Goal: Information Seeking & Learning: Find specific fact

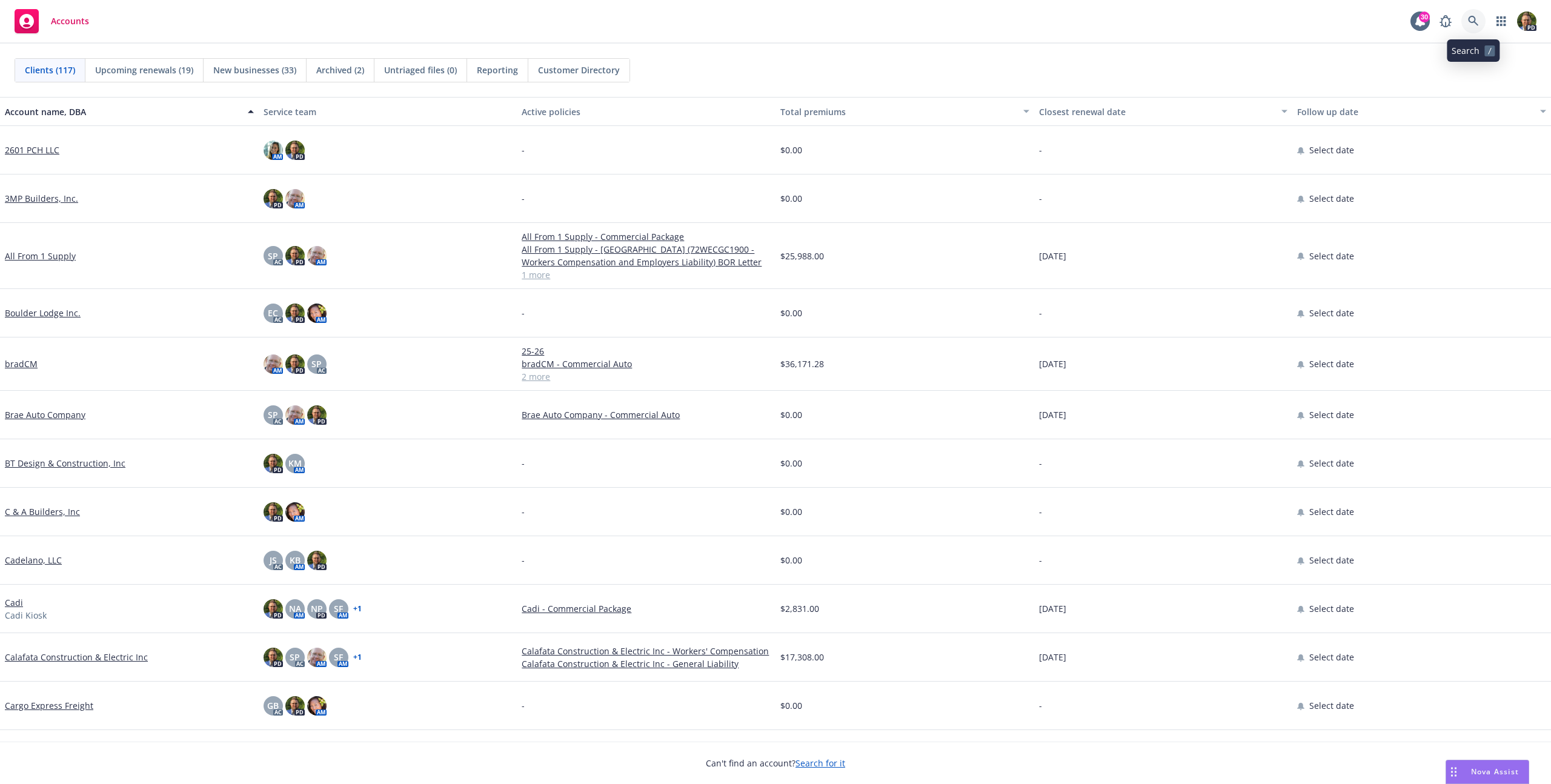
click at [1472, 24] on icon at bounding box center [1473, 21] width 11 height 11
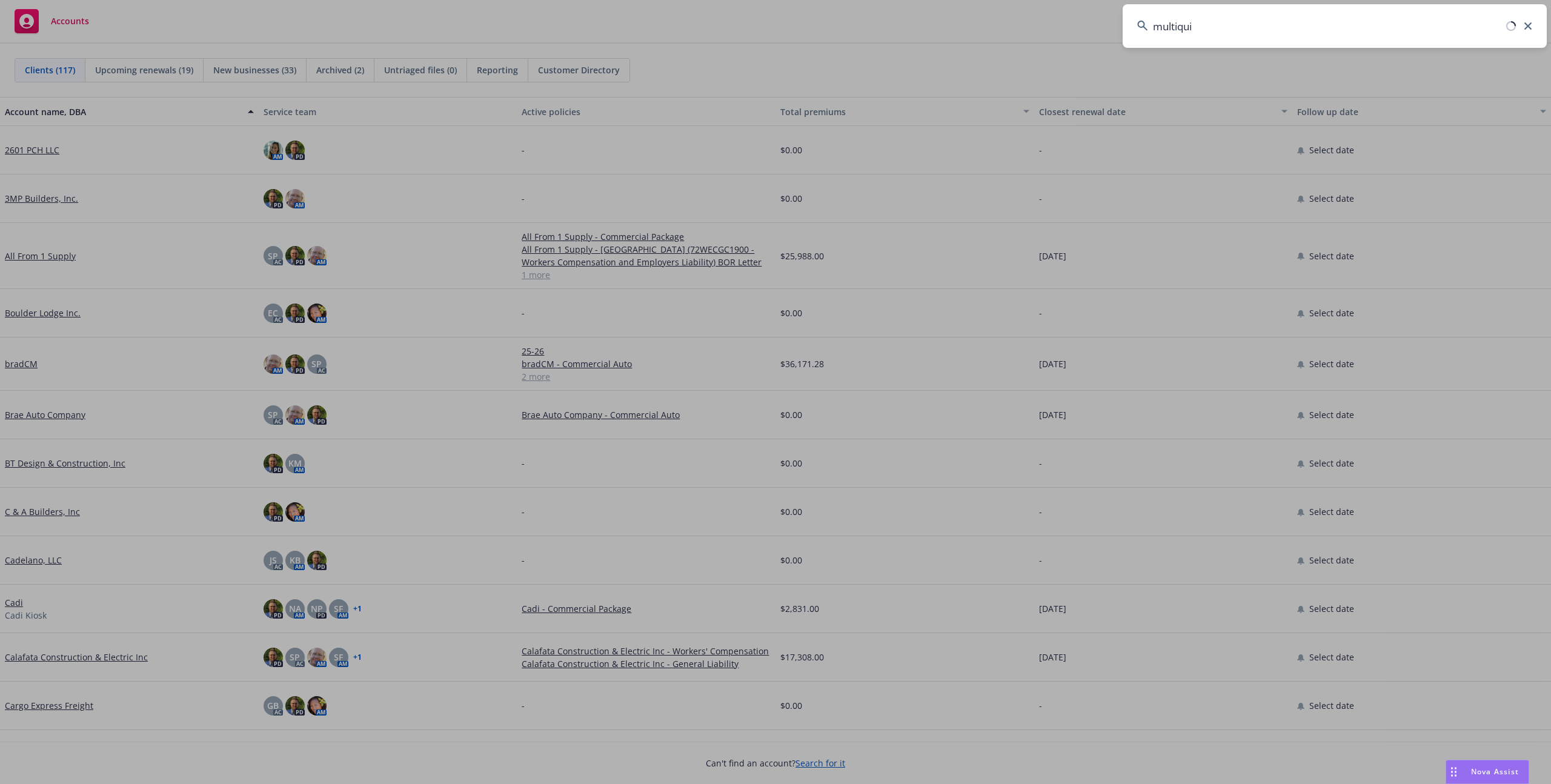
type input "multiquip"
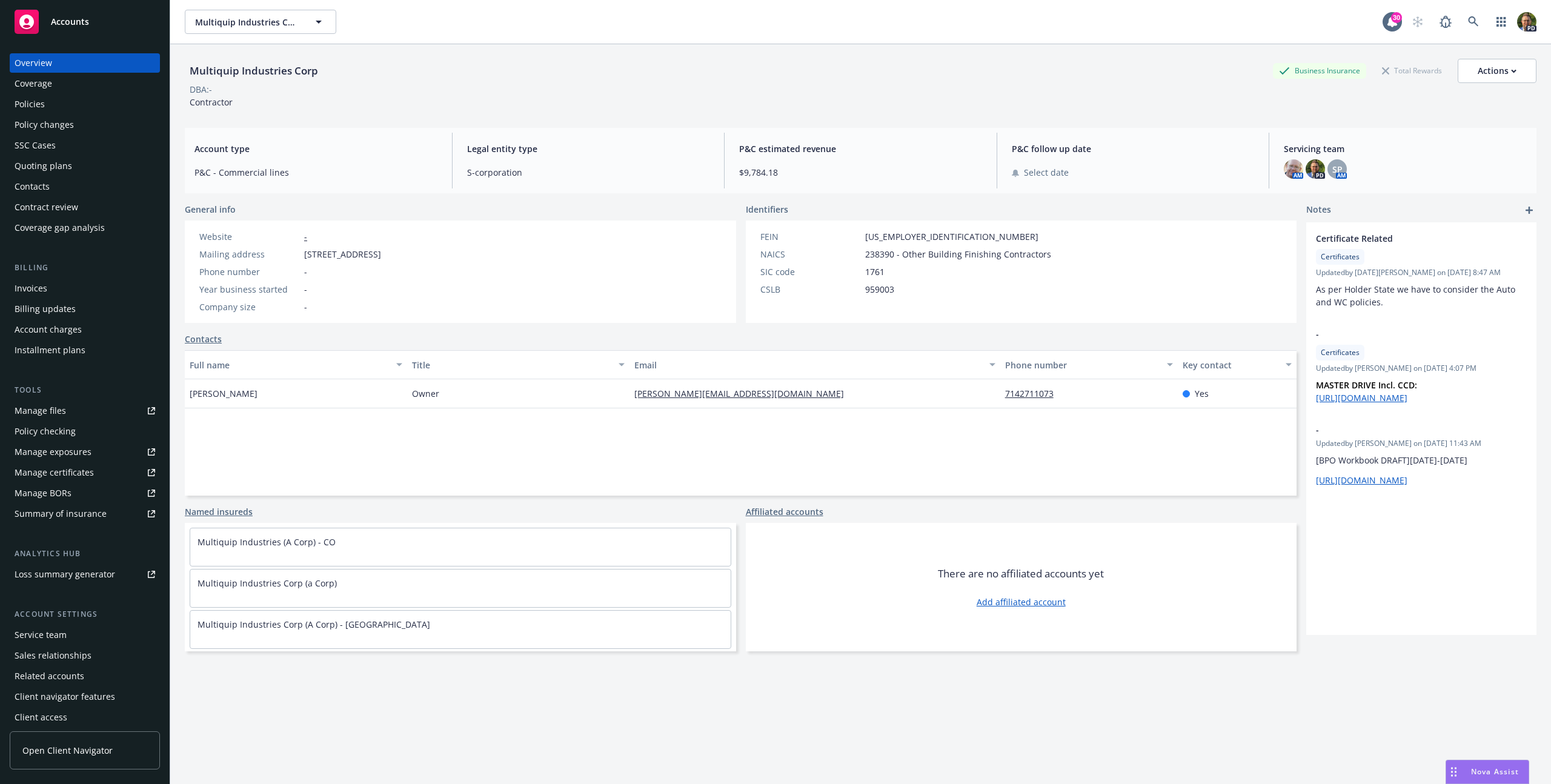
click at [40, 104] on div "Policies" at bounding box center [30, 103] width 30 height 19
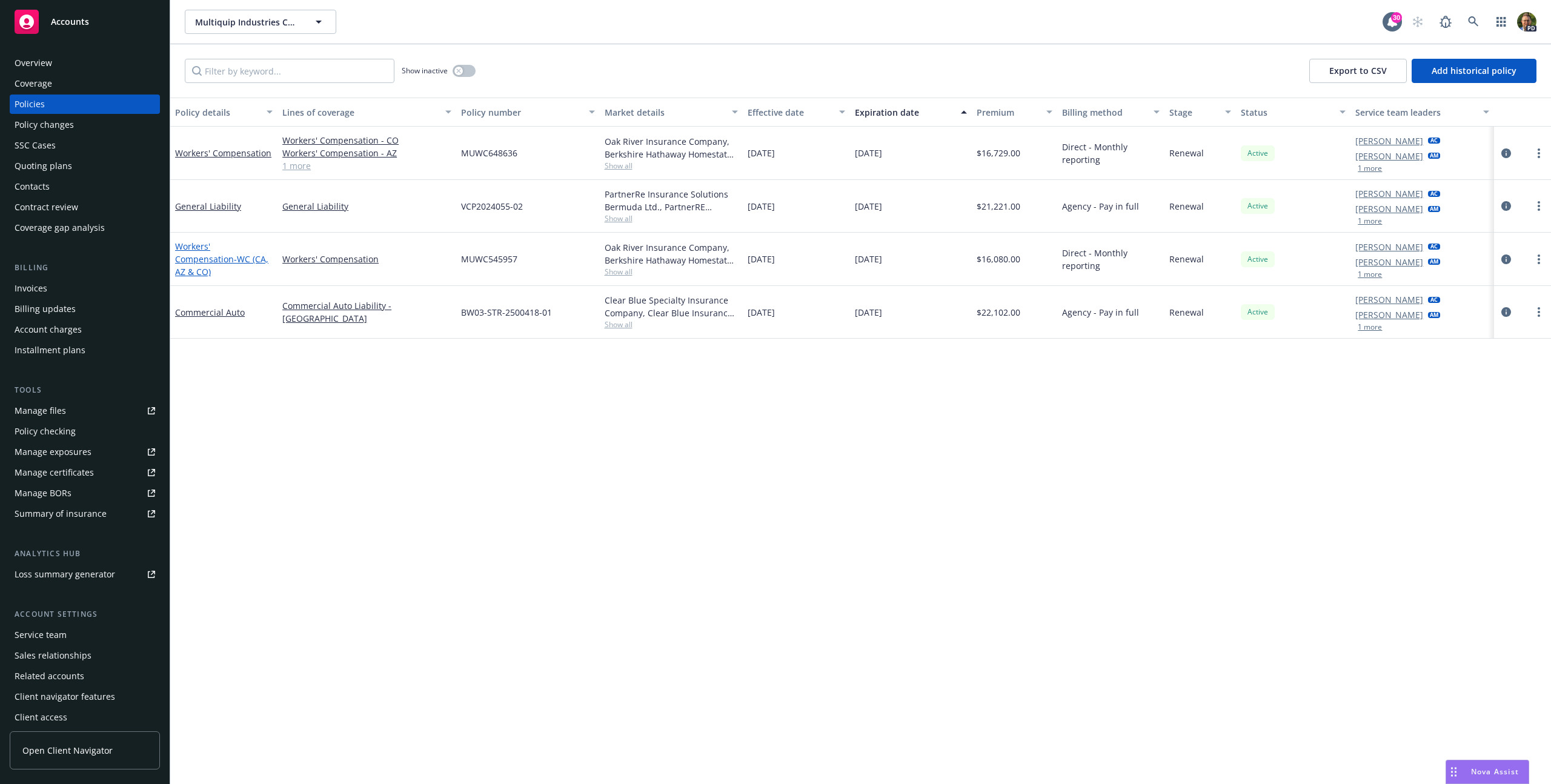
click at [220, 253] on link "Workers' Compensation - WC ([GEOGRAPHIC_DATA], [GEOGRAPHIC_DATA] & CO)" at bounding box center [222, 259] width 93 height 37
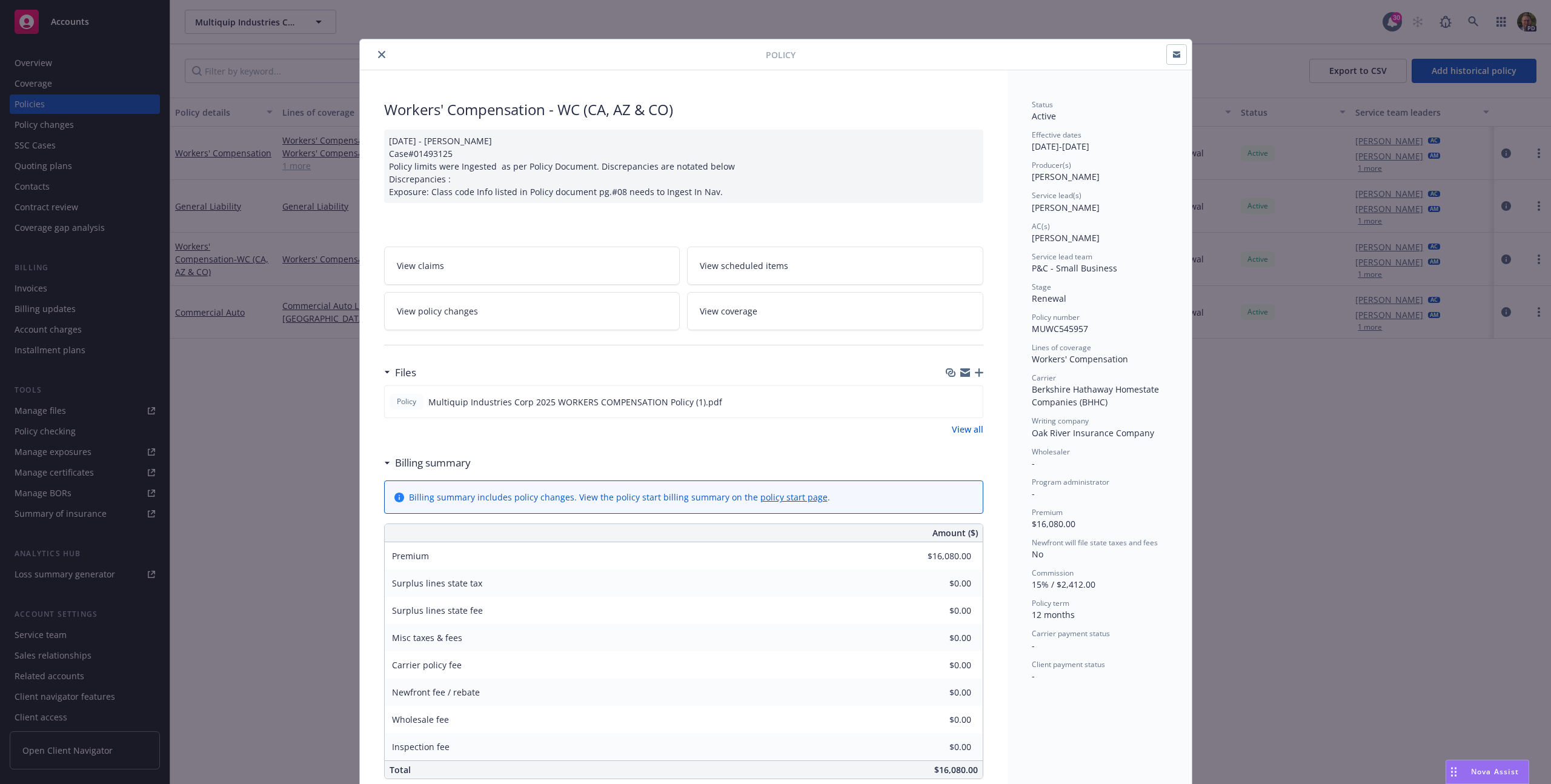
click at [378, 55] on icon "close" at bounding box center [382, 54] width 7 height 7
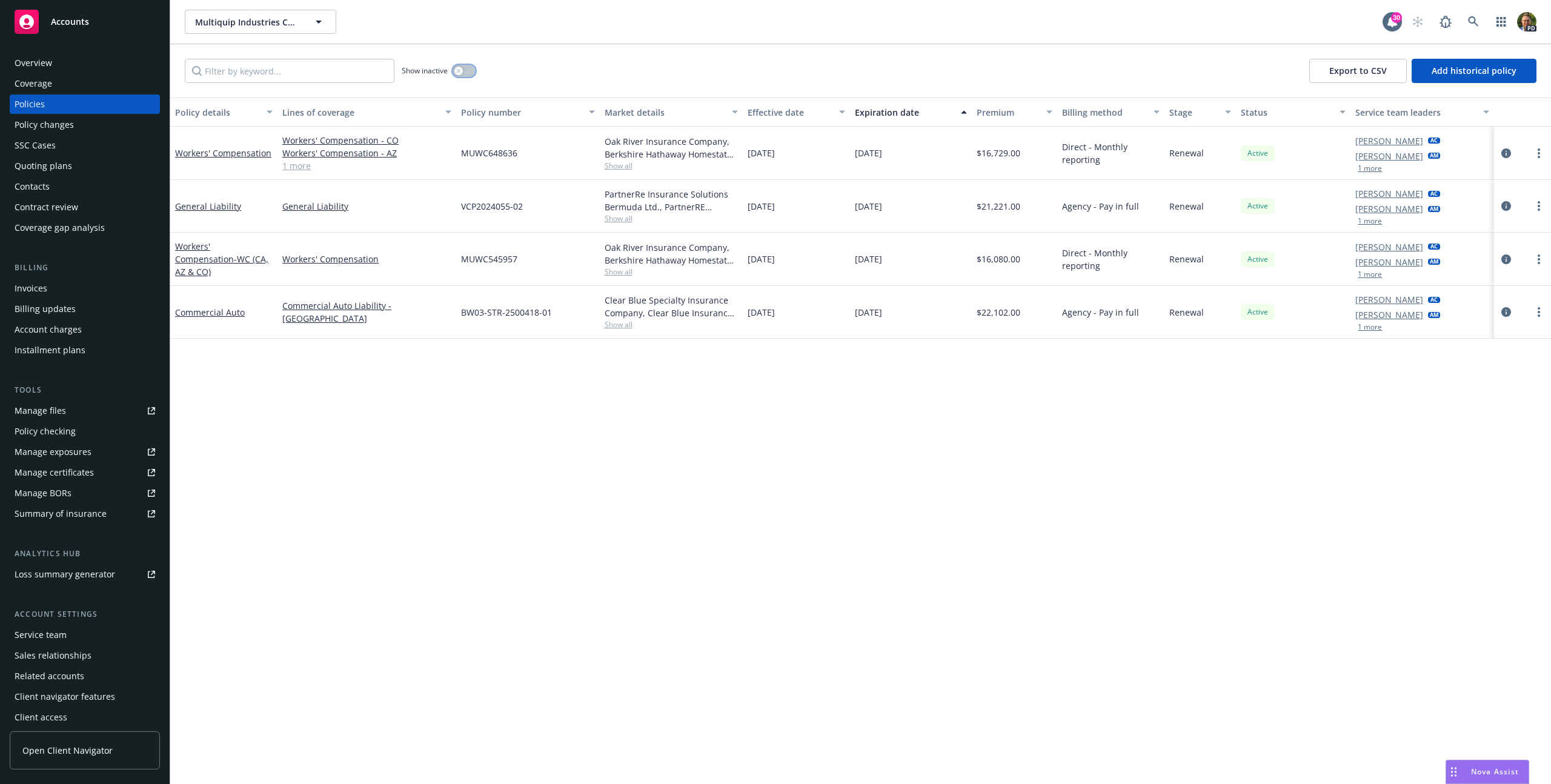
click at [455, 69] on div "button" at bounding box center [458, 70] width 8 height 8
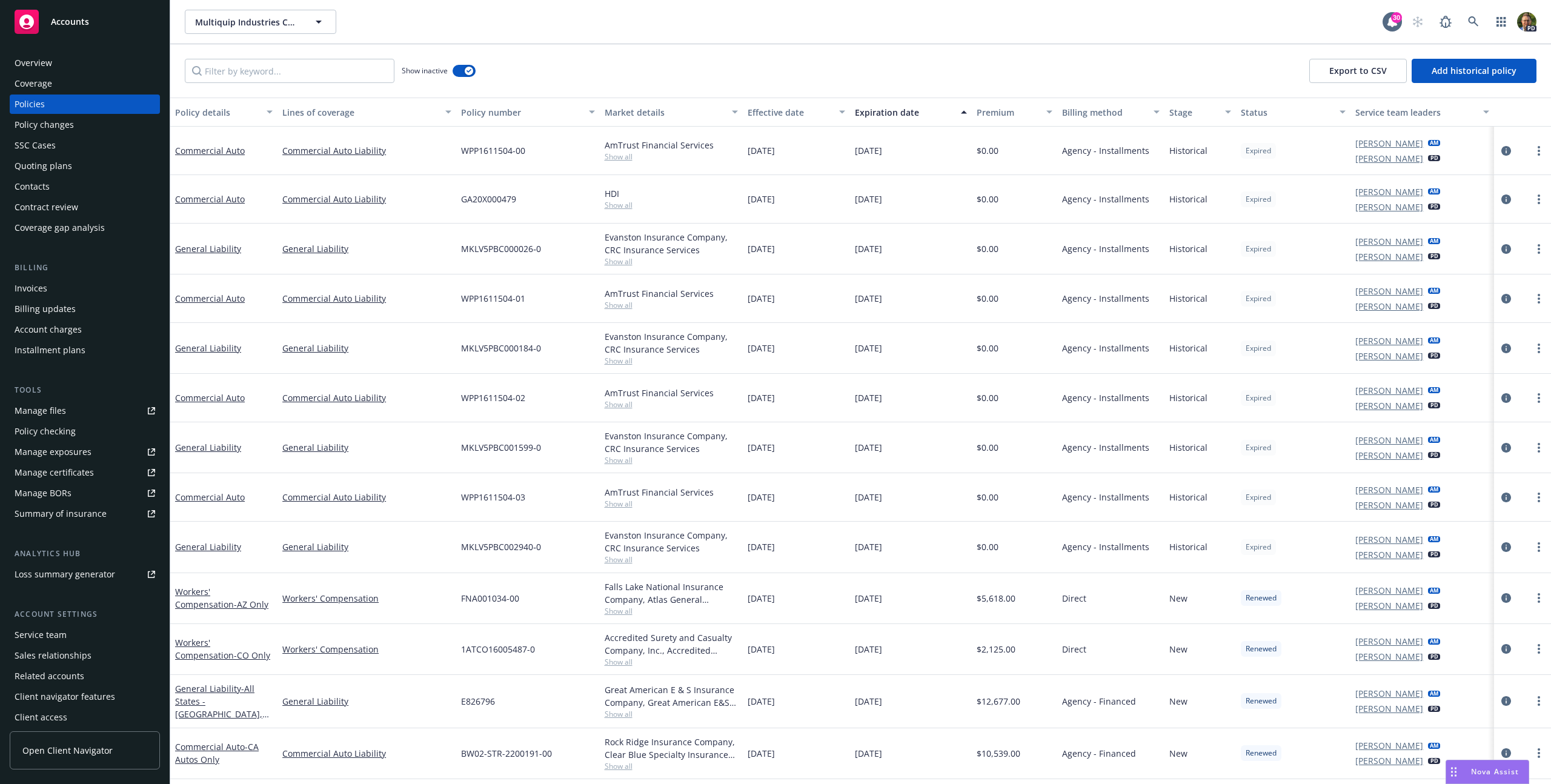
click at [783, 117] on div "Effective date" at bounding box center [789, 113] width 84 height 13
click at [786, 113] on div "Effective date" at bounding box center [789, 113] width 84 height 13
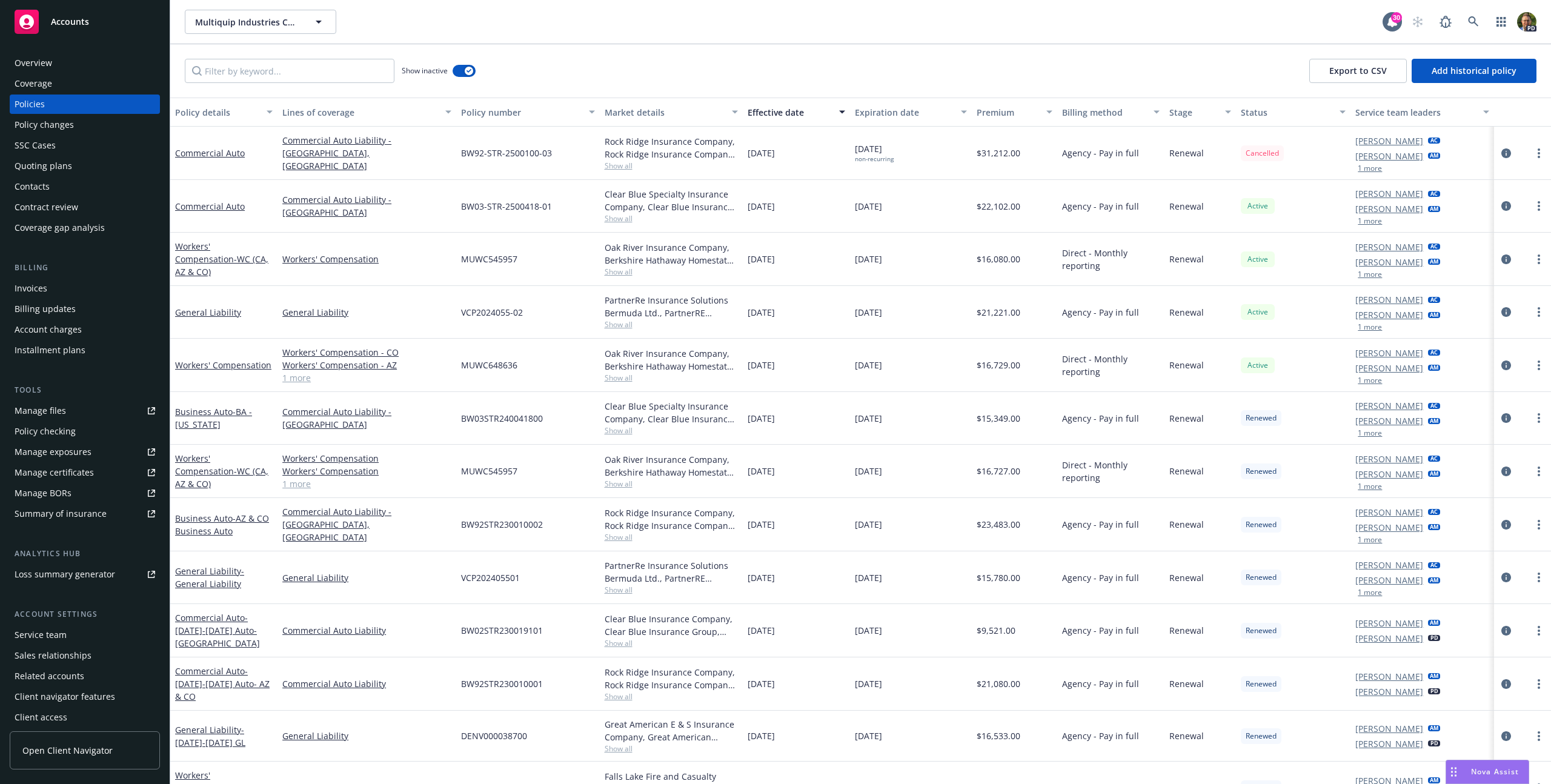
click at [508, 154] on span "BW92-STR-2500100-03" at bounding box center [506, 153] width 91 height 13
copy span "BW92-STR-2500100-03"
